Goal: Task Accomplishment & Management: Use online tool/utility

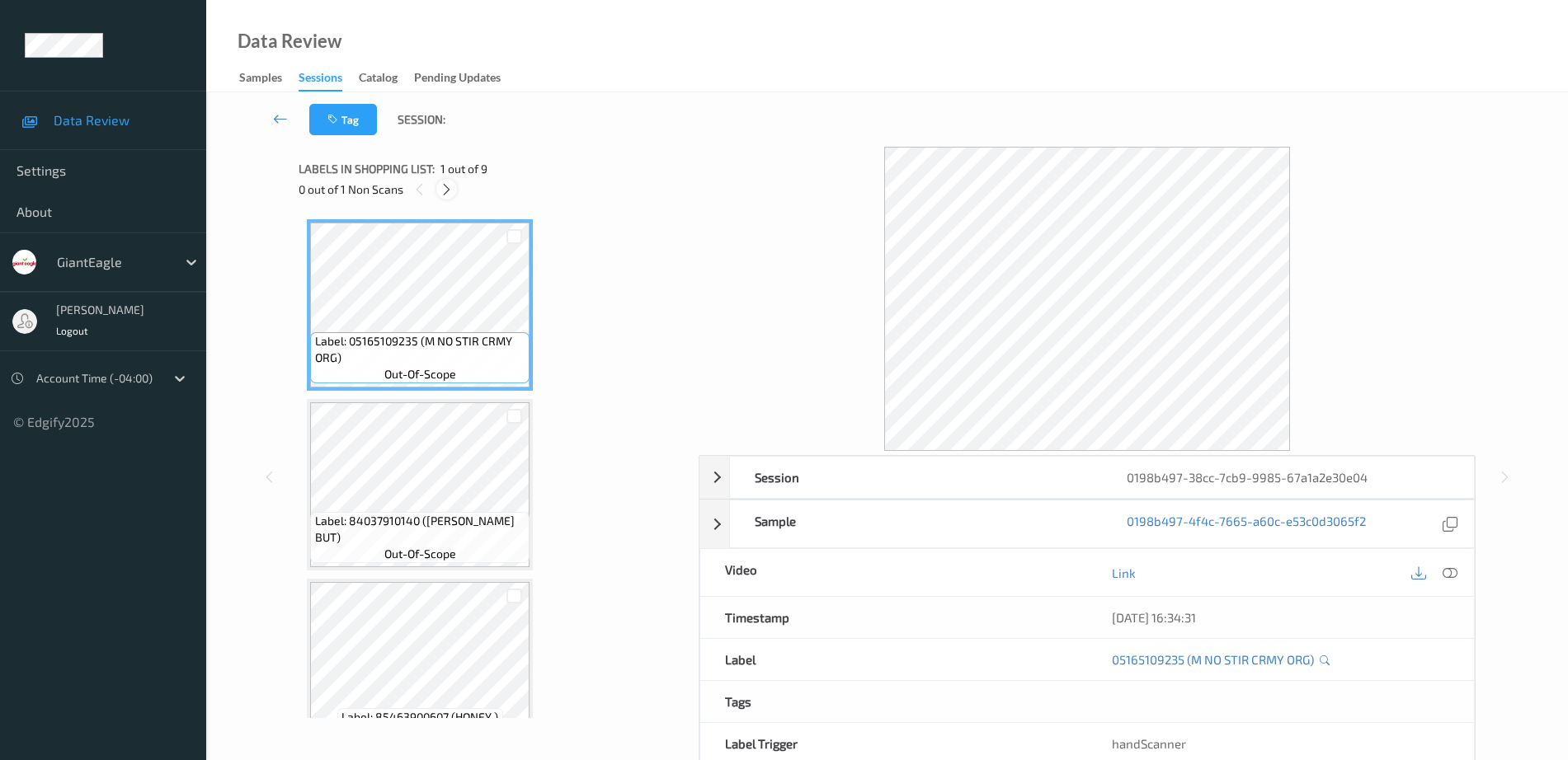
click at [442, 187] on icon at bounding box center [447, 189] width 14 height 15
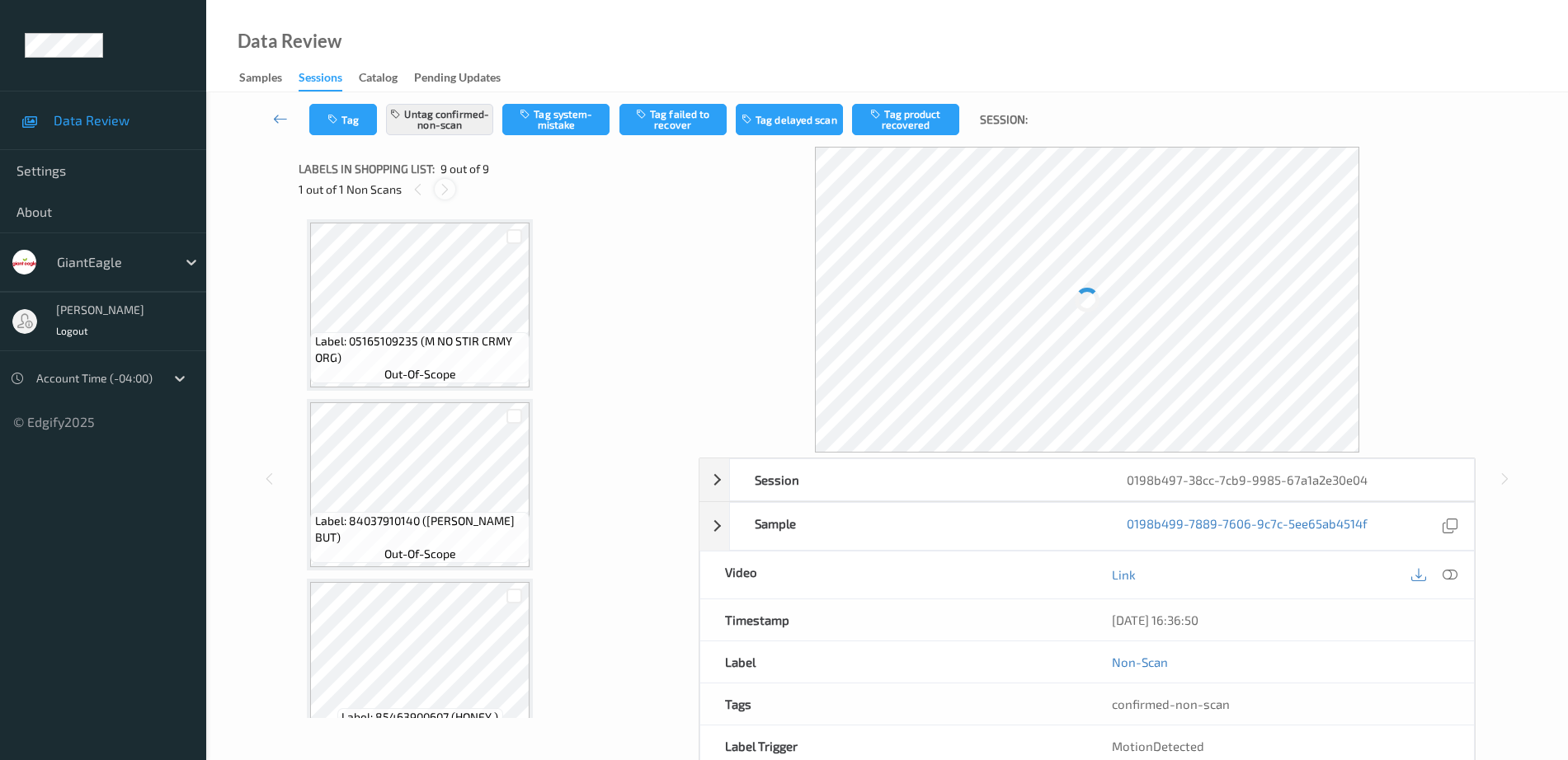
scroll to position [1118, 0]
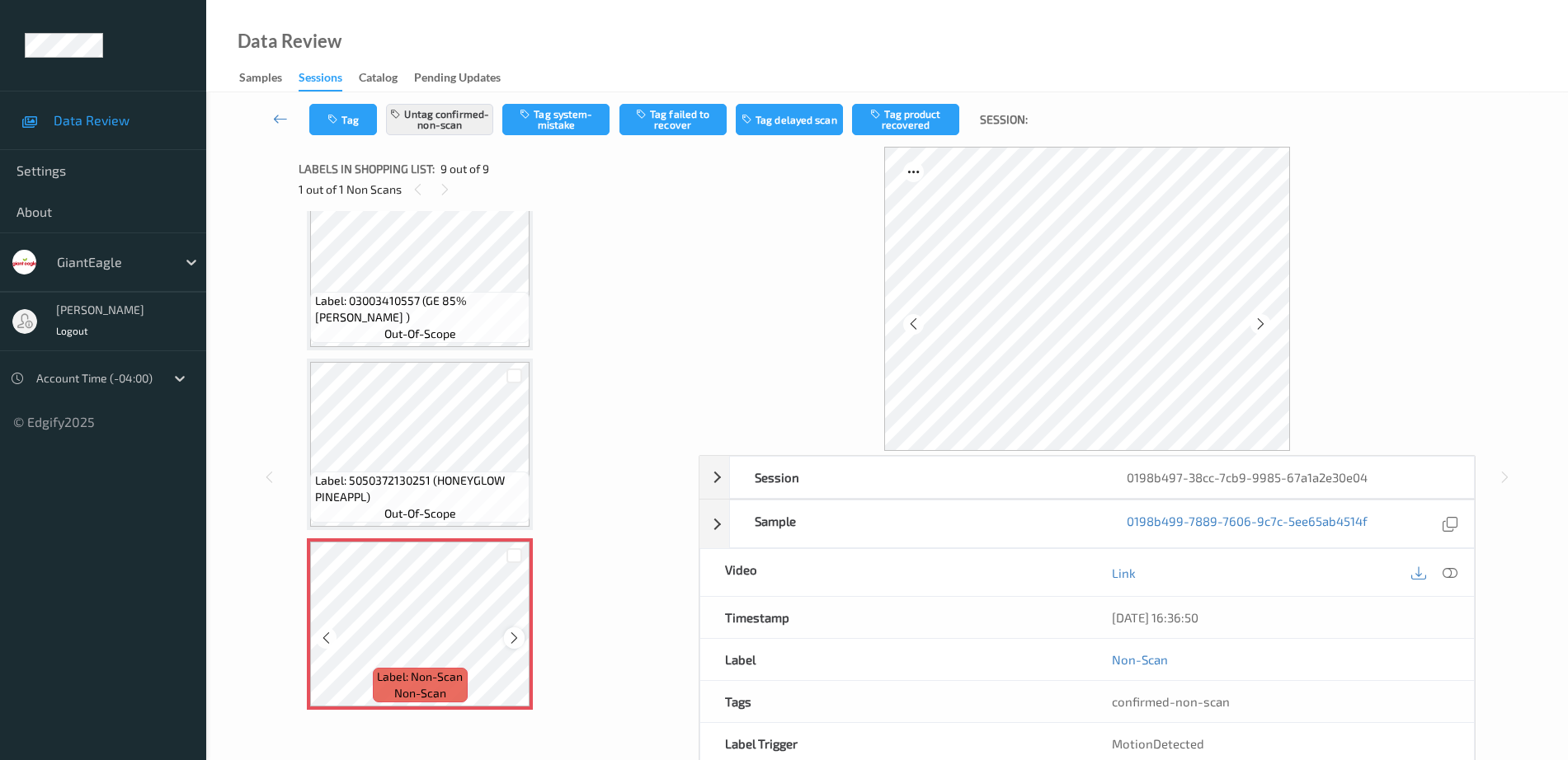
click at [507, 639] on icon at bounding box center [514, 638] width 14 height 15
click at [510, 639] on icon at bounding box center [514, 638] width 14 height 15
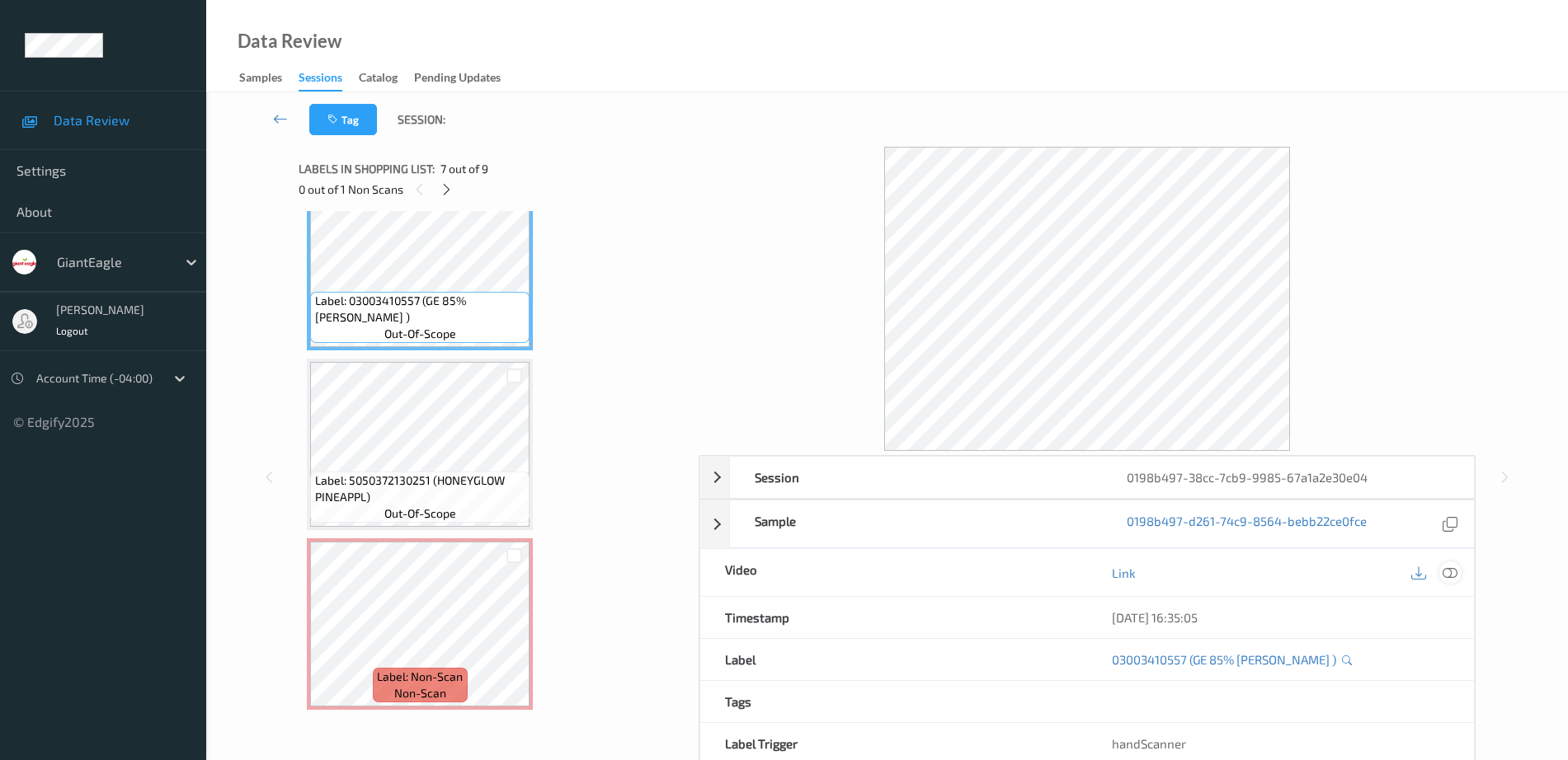
click at [1453, 577] on icon at bounding box center [1449, 572] width 15 height 15
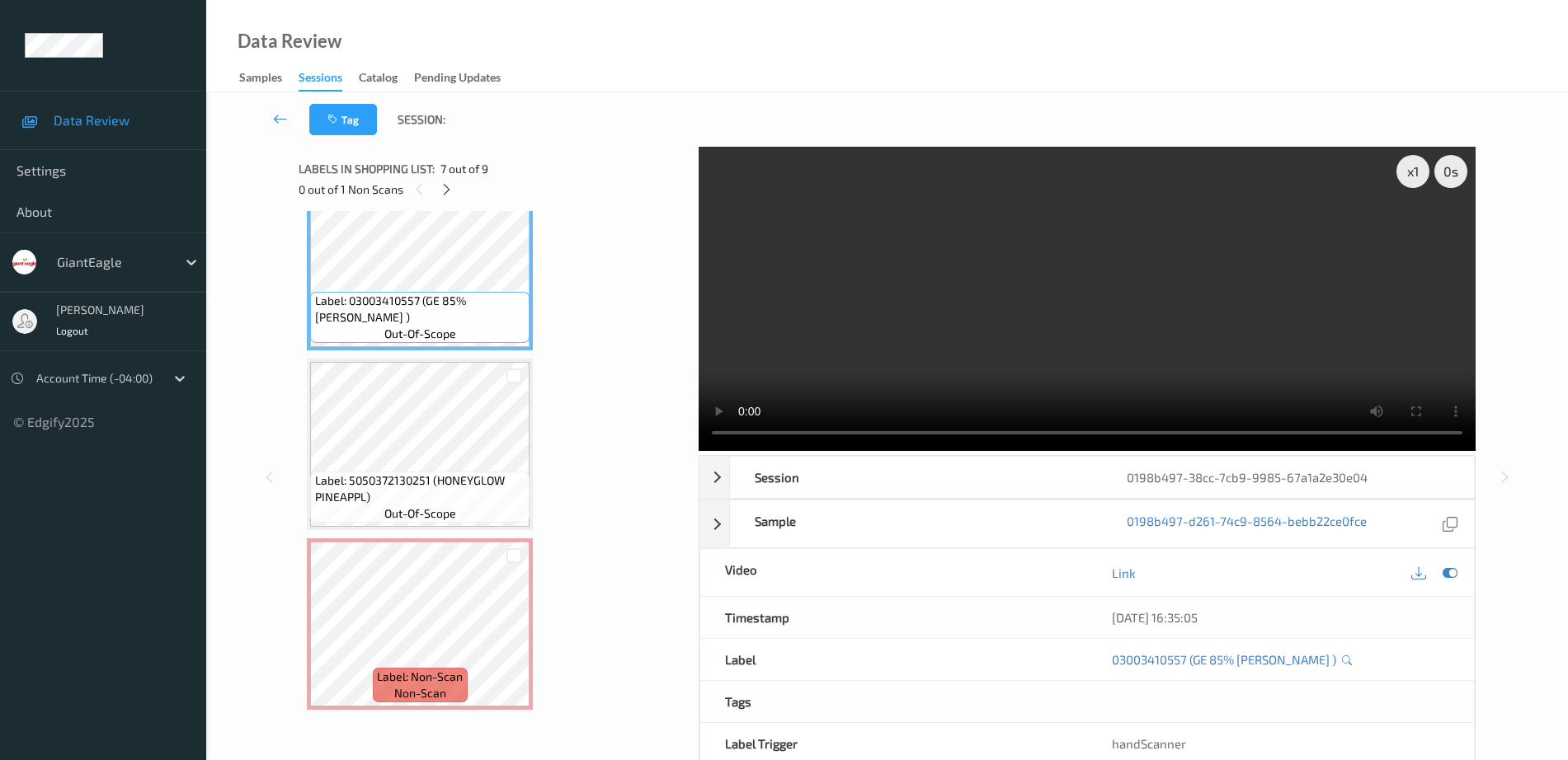
scroll to position [988, 0]
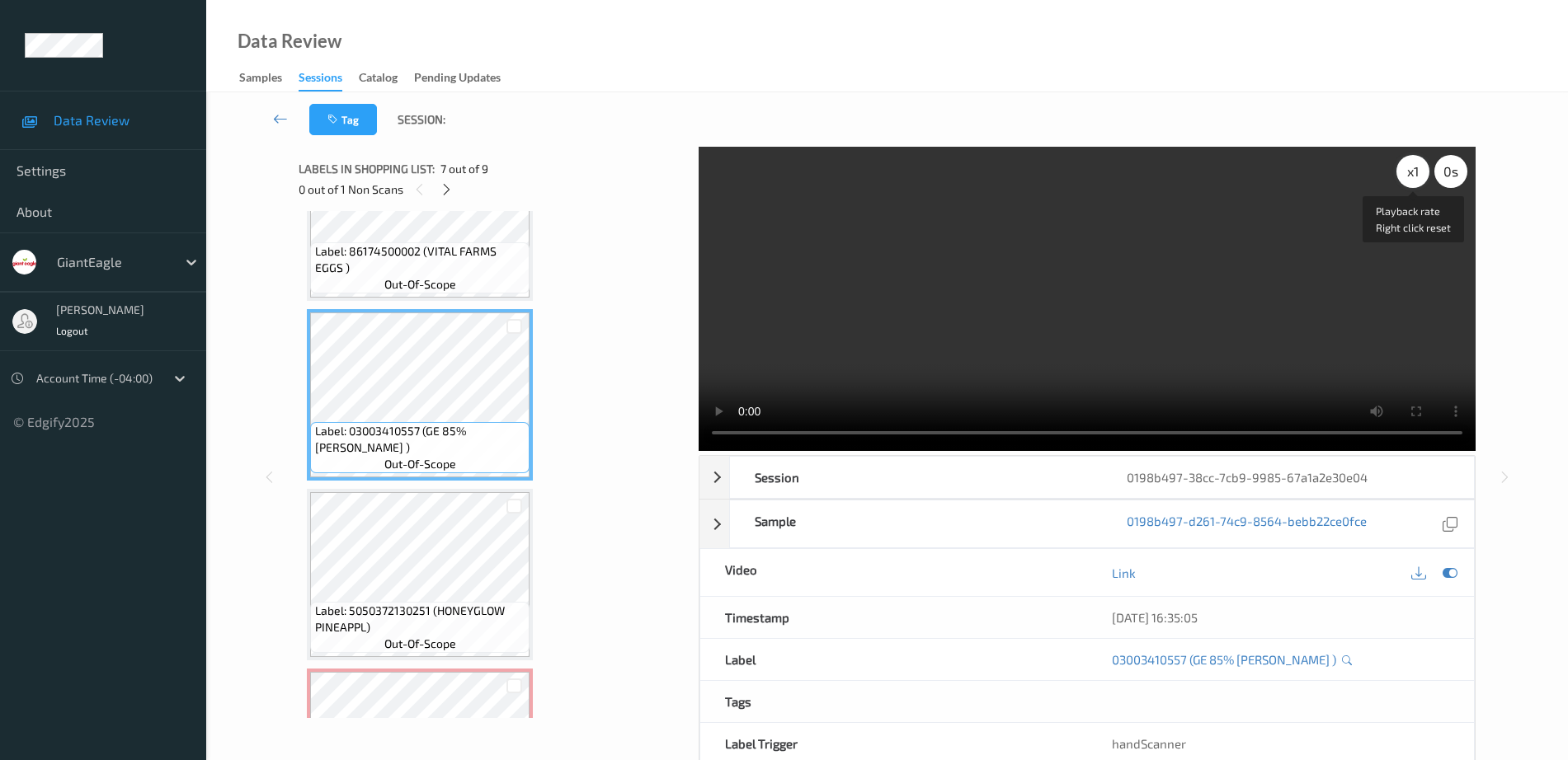
click at [1409, 166] on div "x 1" at bounding box center [1412, 171] width 33 height 33
click at [1409, 166] on div "x 4" at bounding box center [1412, 171] width 33 height 33
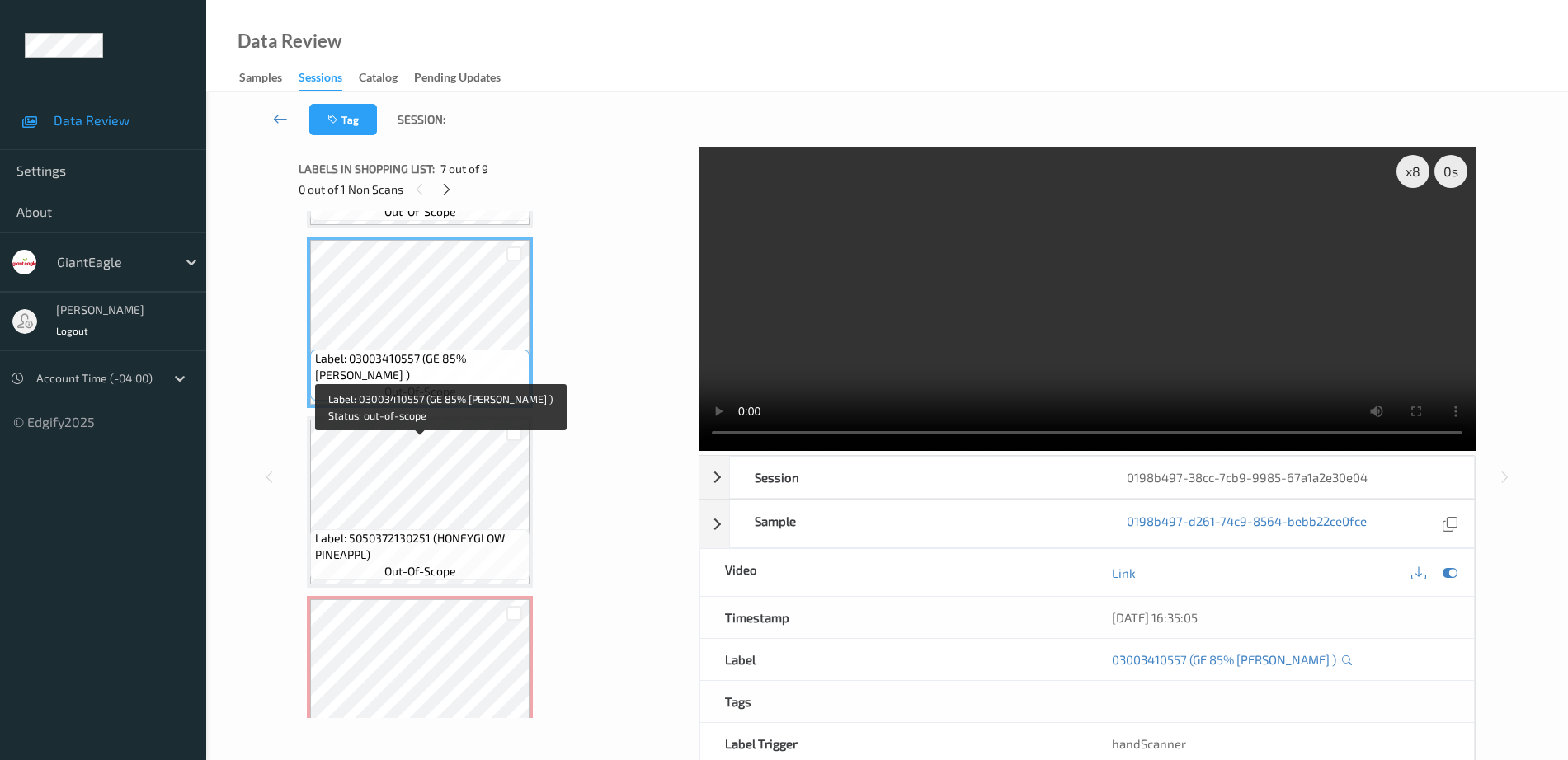
scroll to position [1118, 0]
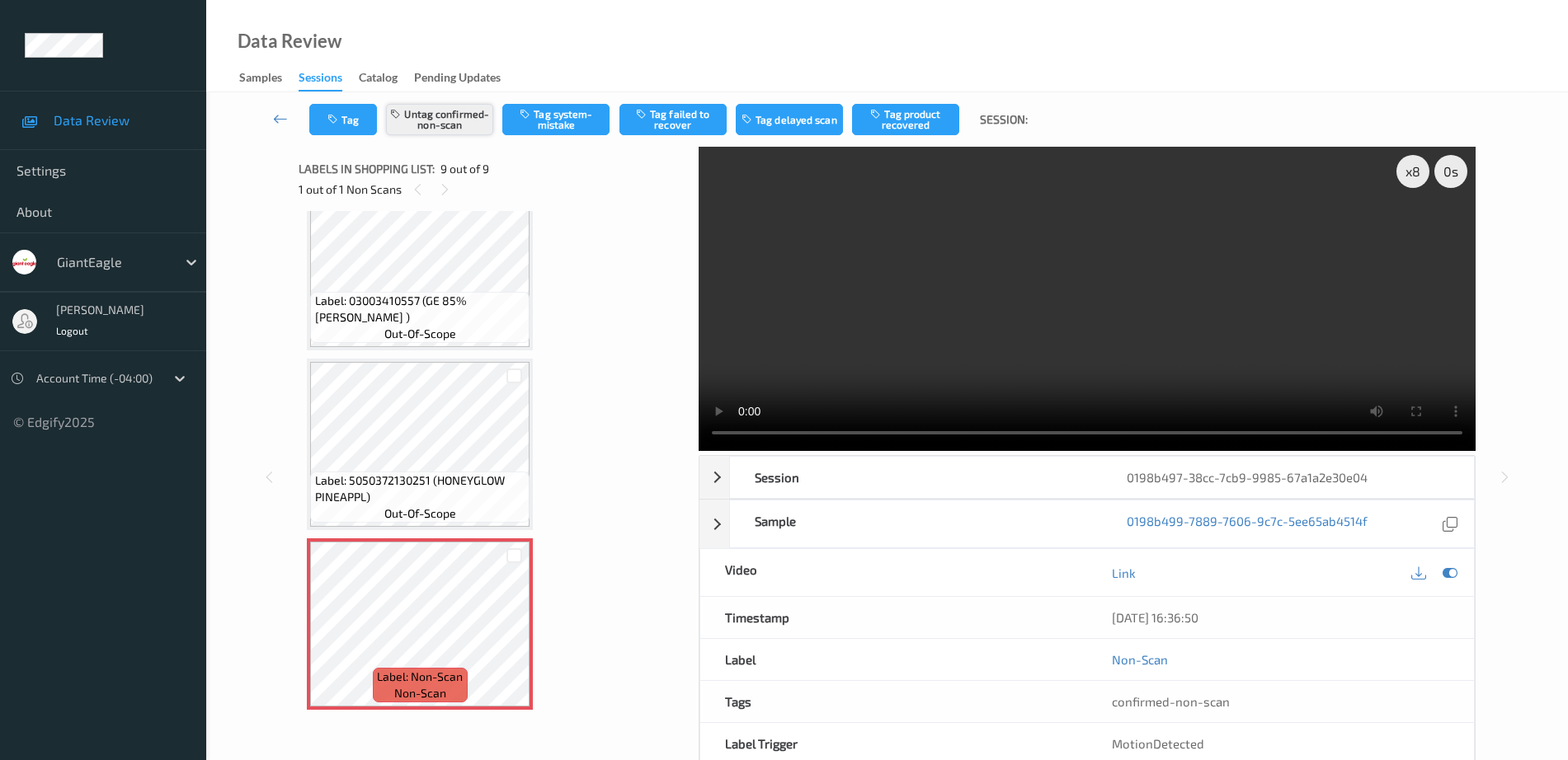
click at [458, 121] on button "Untag confirmed-non-scan" at bounding box center [440, 120] width 107 height 32
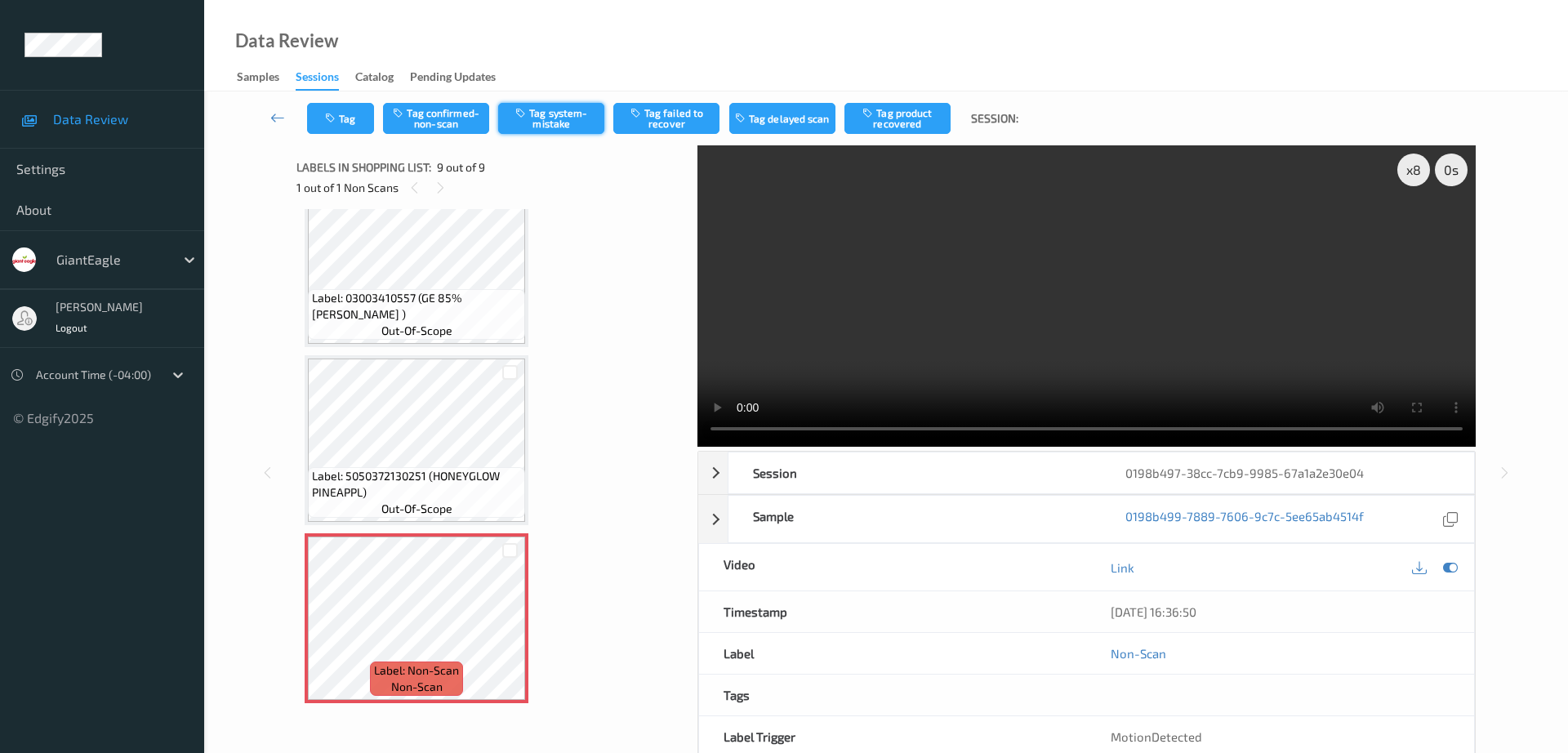
click at [579, 120] on button "Tag system-mistake" at bounding box center [551, 119] width 106 height 31
click at [324, 120] on button "Tag" at bounding box center [340, 119] width 67 height 31
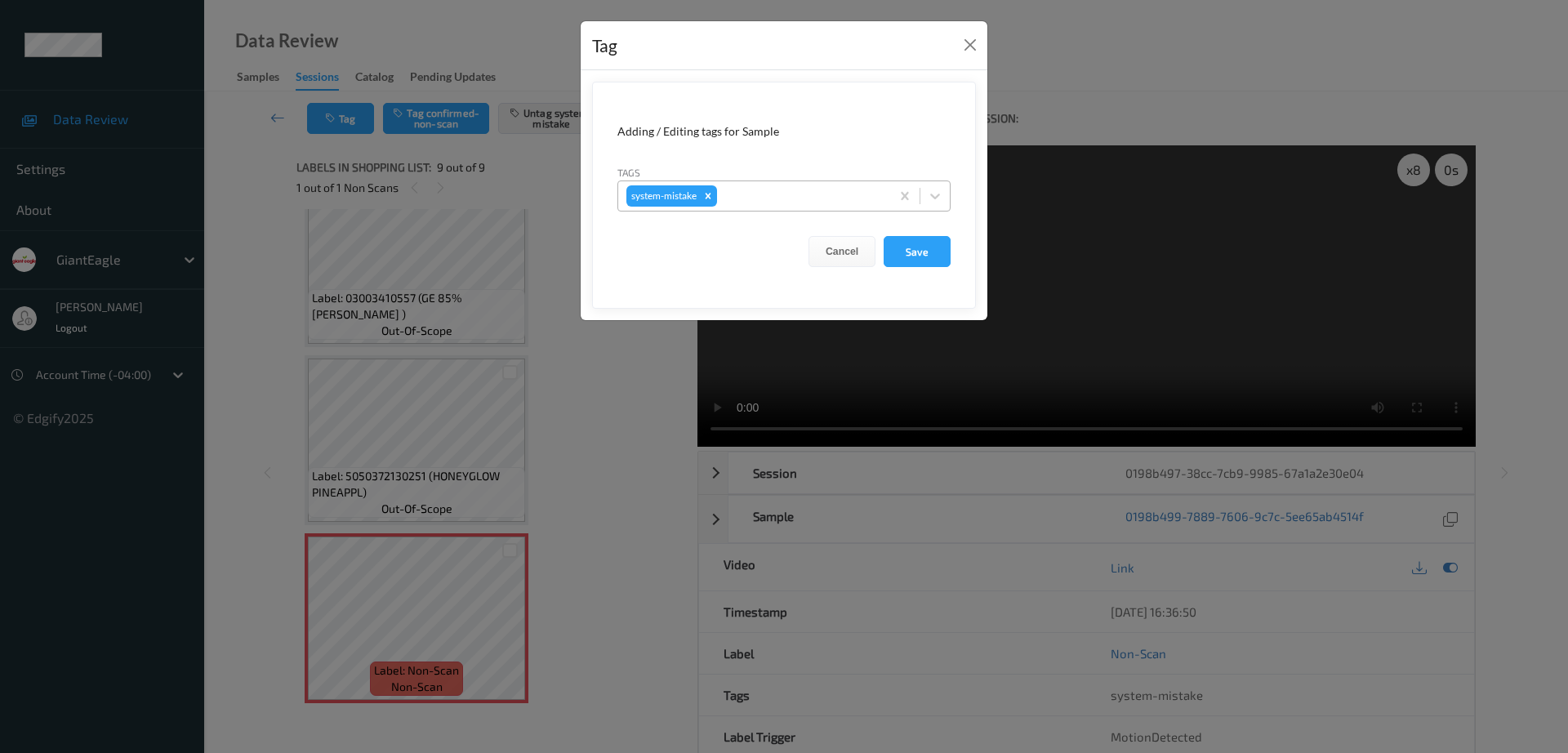
click at [802, 188] on div at bounding box center [801, 195] width 161 height 19
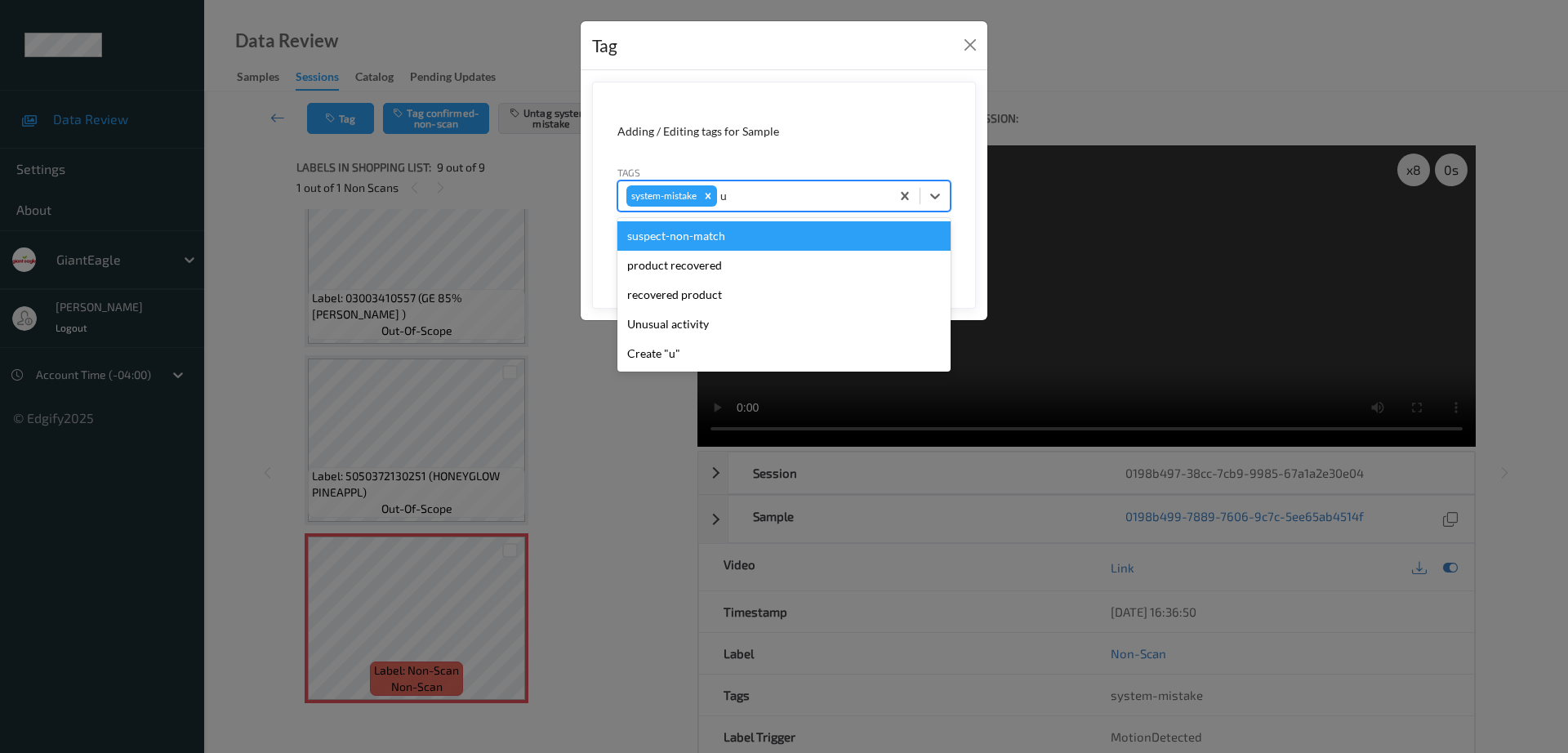
type input "un"
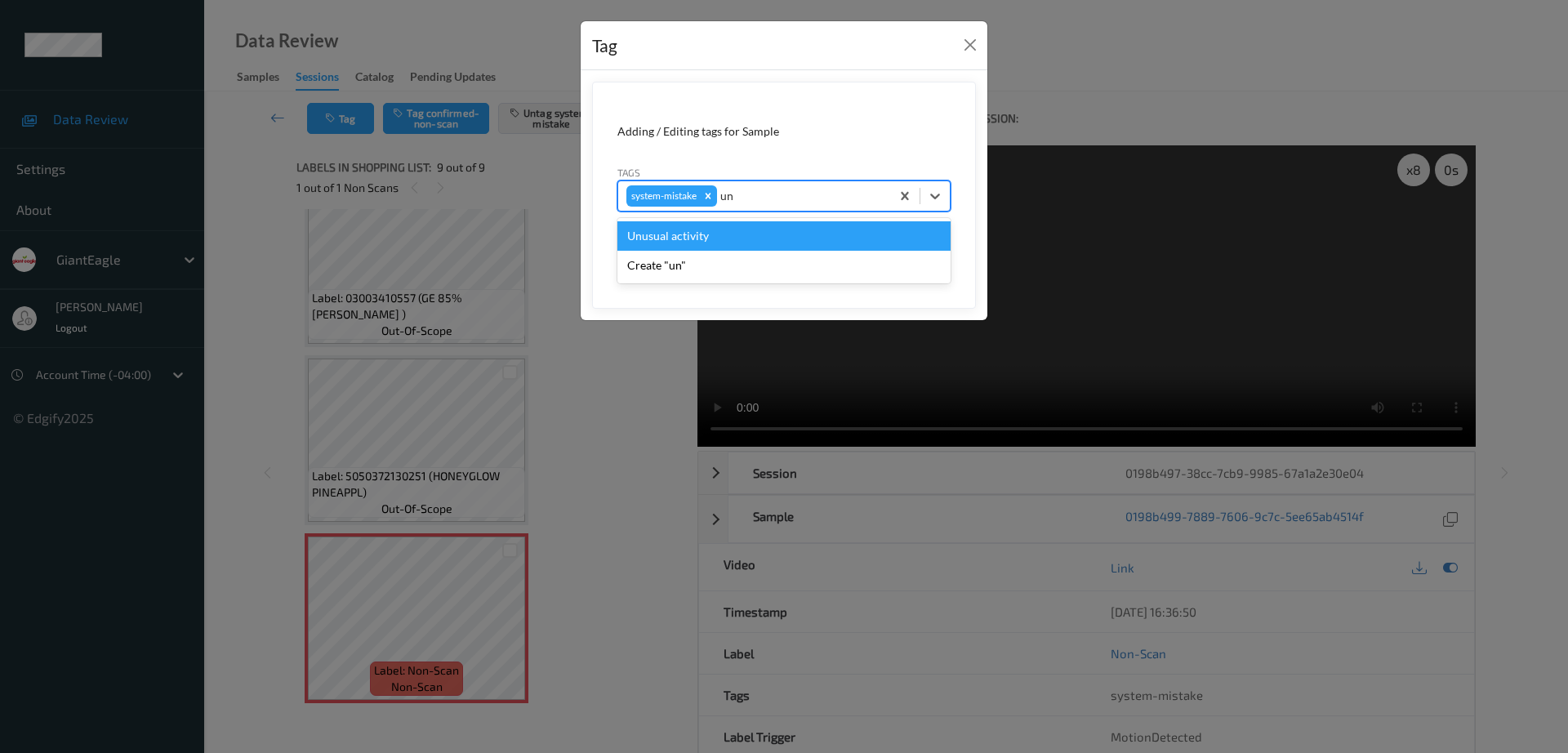
click at [675, 239] on div "Unusual activity" at bounding box center [784, 236] width 333 height 30
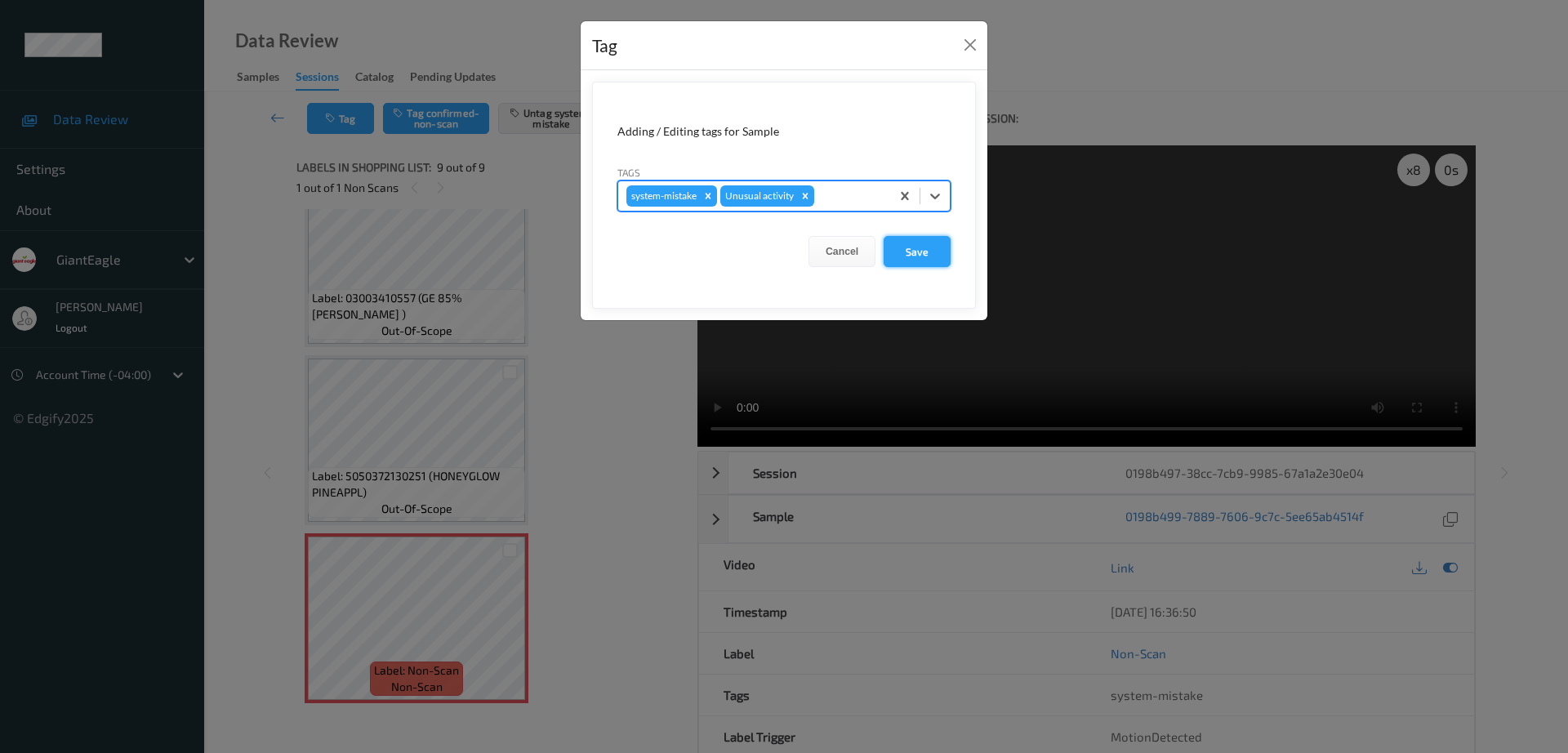
click at [914, 258] on button "Save" at bounding box center [917, 252] width 67 height 31
